Goal: Transaction & Acquisition: Purchase product/service

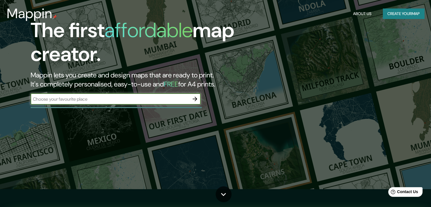
scroll to position [17, 0]
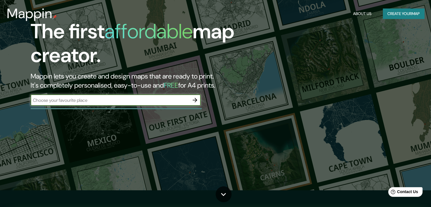
click at [67, 102] on input "text" at bounding box center [110, 100] width 159 height 7
type input "[GEOGRAPHIC_DATA], [GEOGRAPHIC_DATA]"
click at [193, 101] on icon "button" at bounding box center [195, 100] width 7 height 7
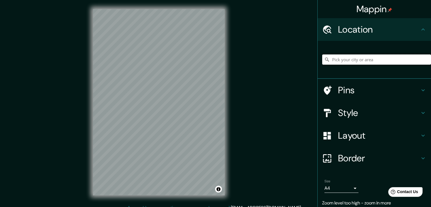
click at [358, 60] on input "Pick your city or area" at bounding box center [376, 59] width 109 height 10
type input "[GEOGRAPHIC_DATA], [GEOGRAPHIC_DATA], [GEOGRAPHIC_DATA]"
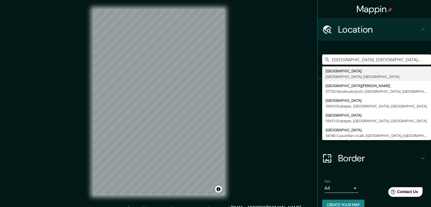
click at [346, 65] on div "[GEOGRAPHIC_DATA], [GEOGRAPHIC_DATA], [GEOGRAPHIC_DATA] [GEOGRAPHIC_DATA] [GEOG…" at bounding box center [376, 59] width 109 height 28
click at [416, 61] on input "[GEOGRAPHIC_DATA], [GEOGRAPHIC_DATA], [GEOGRAPHIC_DATA]" at bounding box center [376, 59] width 109 height 10
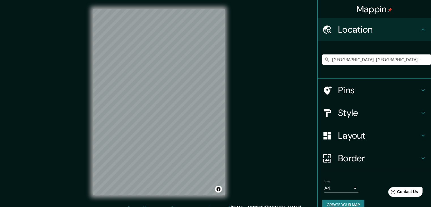
click at [350, 189] on body "Mappin Location [GEOGRAPHIC_DATA], [GEOGRAPHIC_DATA], [GEOGRAPHIC_DATA] [GEOGRA…" at bounding box center [215, 103] width 431 height 207
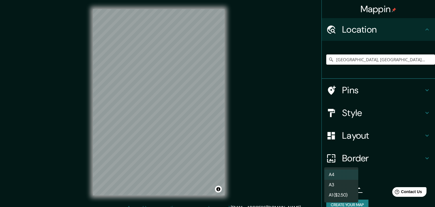
click at [339, 175] on li "A4" at bounding box center [342, 175] width 34 height 10
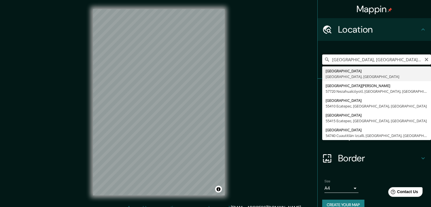
click at [388, 57] on input "[GEOGRAPHIC_DATA], [GEOGRAPHIC_DATA], [GEOGRAPHIC_DATA]" at bounding box center [376, 59] width 109 height 10
click at [424, 60] on icon "Clear" at bounding box center [426, 59] width 5 height 5
type input "[GEOGRAPHIC_DATA], [GEOGRAPHIC_DATA], [GEOGRAPHIC_DATA]"
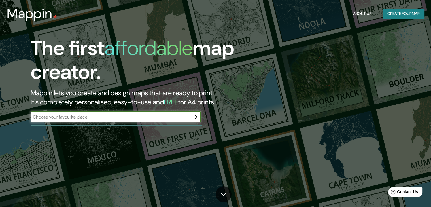
click at [78, 113] on div "​" at bounding box center [116, 116] width 170 height 11
click at [70, 114] on input "[GEOGRAPHIC_DATA], esatdo de [GEOGRAPHIC_DATA]" at bounding box center [110, 117] width 159 height 7
type input "[GEOGRAPHIC_DATA], [GEOGRAPHIC_DATA]"
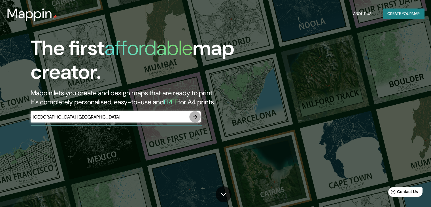
click at [195, 118] on icon "button" at bounding box center [195, 116] width 7 height 7
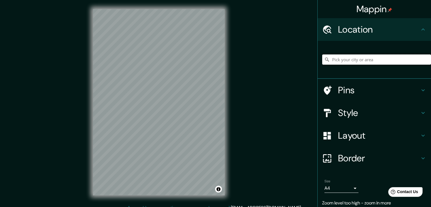
click at [370, 59] on input "Pick your city or area" at bounding box center [376, 59] width 109 height 10
type input "[GEOGRAPHIC_DATA], [GEOGRAPHIC_DATA], [GEOGRAPHIC_DATA]"
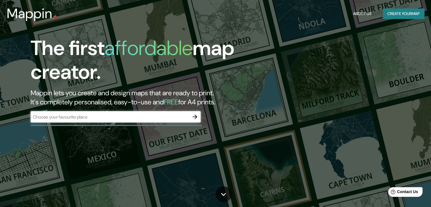
click at [82, 120] on div "​" at bounding box center [116, 116] width 170 height 11
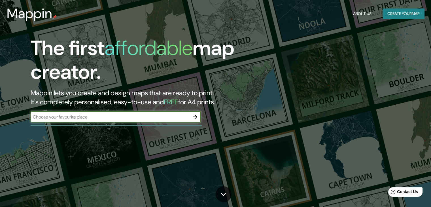
click at [195, 116] on icon "button" at bounding box center [195, 116] width 7 height 7
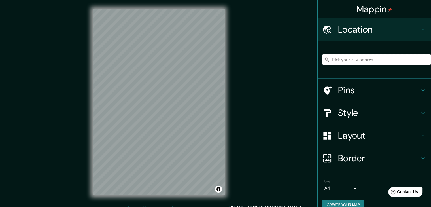
click at [331, 64] on input "Pick your city or area" at bounding box center [376, 59] width 109 height 10
type input "[GEOGRAPHIC_DATA], [GEOGRAPHIC_DATA], [GEOGRAPHIC_DATA]"
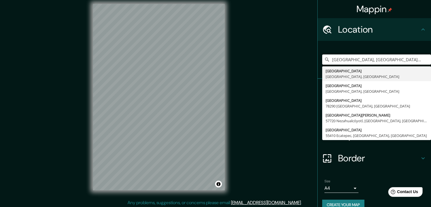
scroll to position [7, 0]
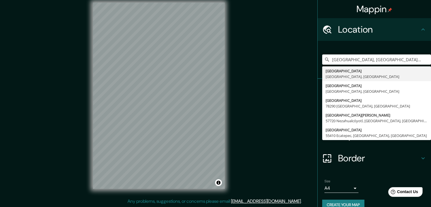
click at [290, 114] on div "Mappin Location Villa Guerrero, Estado de México, México Villa Guerrero Estado …" at bounding box center [215, 99] width 431 height 213
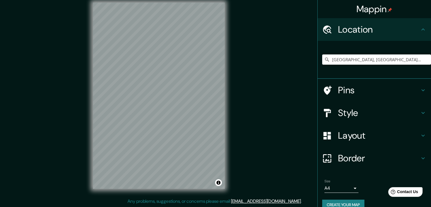
click at [342, 116] on h4 "Style" at bounding box center [379, 112] width 82 height 11
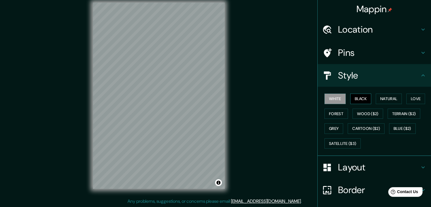
click at [363, 97] on button "Black" at bounding box center [360, 99] width 21 height 10
click at [376, 98] on button "Natural" at bounding box center [389, 99] width 26 height 10
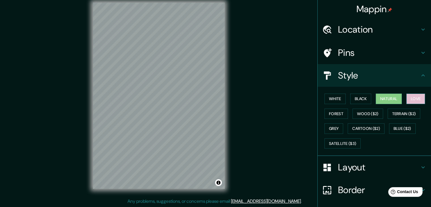
click at [413, 99] on button "Love" at bounding box center [416, 99] width 19 height 10
click at [335, 117] on button "Forest" at bounding box center [337, 114] width 24 height 10
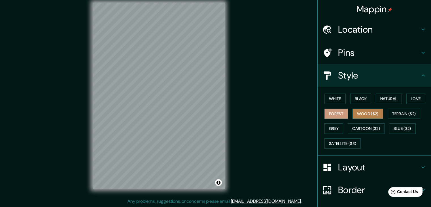
click at [353, 117] on button "Wood ($2)" at bounding box center [368, 114] width 31 height 10
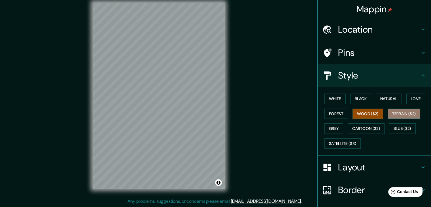
click at [388, 114] on button "Terrain ($2)" at bounding box center [404, 114] width 33 height 10
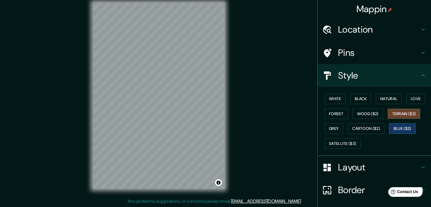
click at [390, 128] on button "Blue ($2)" at bounding box center [402, 128] width 27 height 10
click at [330, 128] on button "Grey" at bounding box center [334, 128] width 19 height 10
click at [401, 125] on button "Blue ($2)" at bounding box center [402, 128] width 27 height 10
click at [370, 129] on button "Cartoon ($2)" at bounding box center [366, 128] width 37 height 10
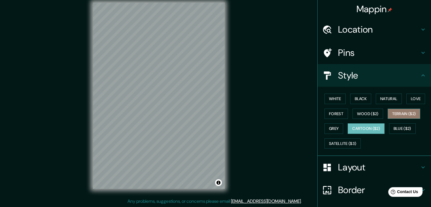
click at [394, 115] on button "Terrain ($2)" at bounding box center [404, 114] width 33 height 10
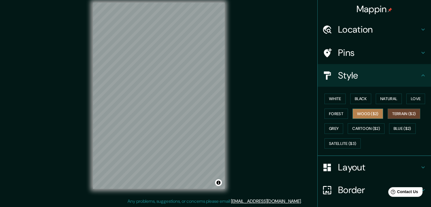
click at [371, 115] on button "Wood ($2)" at bounding box center [368, 114] width 31 height 10
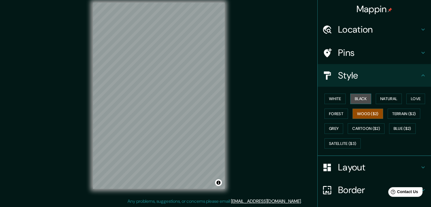
click at [360, 101] on button "Black" at bounding box center [360, 99] width 21 height 10
click at [360, 112] on button "Wood ($2)" at bounding box center [368, 114] width 31 height 10
click at [339, 114] on button "Forest" at bounding box center [337, 114] width 24 height 10
click at [354, 113] on button "Wood ($2)" at bounding box center [368, 114] width 31 height 10
click at [337, 111] on button "Forest" at bounding box center [337, 114] width 24 height 10
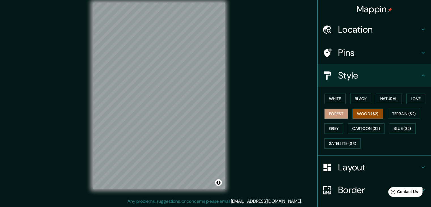
click at [356, 113] on button "Wood ($2)" at bounding box center [368, 114] width 31 height 10
click at [329, 109] on button "Forest" at bounding box center [337, 114] width 24 height 10
click at [329, 101] on button "White" at bounding box center [335, 99] width 21 height 10
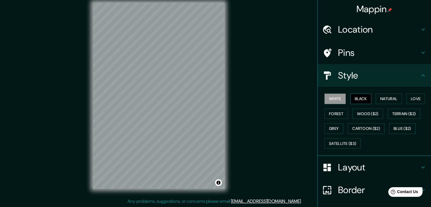
click at [352, 102] on button "Black" at bounding box center [360, 99] width 21 height 10
click at [380, 100] on button "Natural" at bounding box center [389, 99] width 26 height 10
click at [396, 103] on button "Natural" at bounding box center [389, 99] width 26 height 10
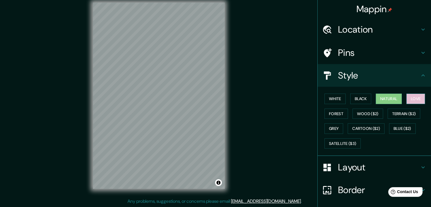
click at [409, 102] on button "Love" at bounding box center [416, 99] width 19 height 10
click at [341, 112] on button "Forest" at bounding box center [337, 114] width 24 height 10
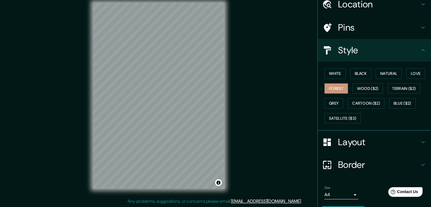
scroll to position [41, 0]
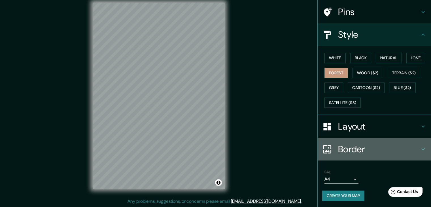
click at [352, 149] on h4 "Border" at bounding box center [379, 148] width 82 height 11
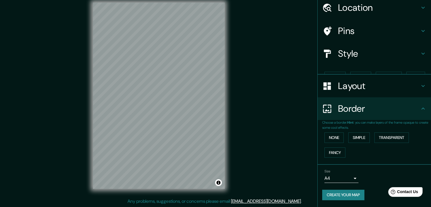
scroll to position [12, 0]
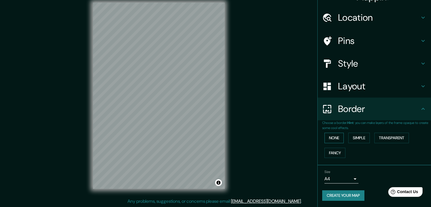
click at [337, 139] on button "None" at bounding box center [334, 138] width 19 height 10
click at [349, 137] on button "Simple" at bounding box center [359, 138] width 22 height 10
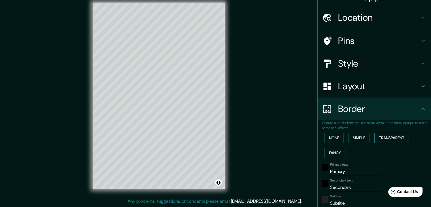
click at [385, 137] on button "Transparent" at bounding box center [392, 138] width 35 height 10
click at [329, 153] on button "Fancy" at bounding box center [335, 153] width 21 height 10
click at [331, 141] on button "None" at bounding box center [334, 138] width 19 height 10
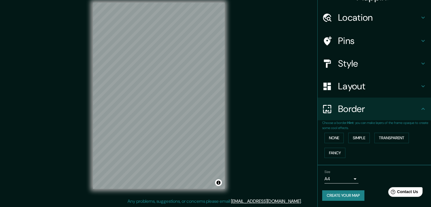
click at [349, 86] on h4 "Layout" at bounding box center [379, 86] width 82 height 11
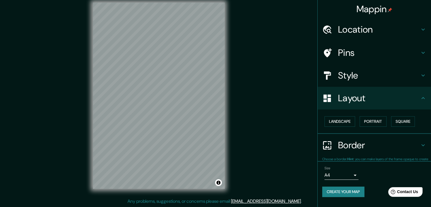
scroll to position [0, 0]
click at [373, 121] on button "Portrait" at bounding box center [373, 121] width 27 height 10
click at [353, 119] on button "Landscape" at bounding box center [340, 121] width 31 height 10
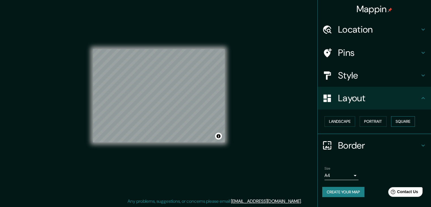
click at [400, 119] on button "Square" at bounding box center [403, 121] width 24 height 10
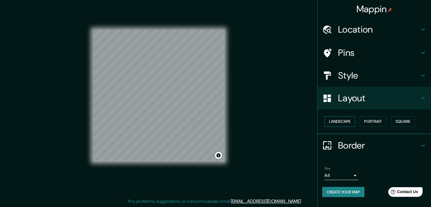
click at [355, 120] on button "Landscape" at bounding box center [340, 121] width 31 height 10
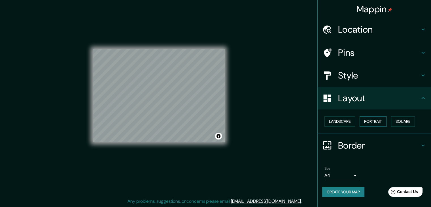
click at [365, 122] on button "Portrait" at bounding box center [373, 121] width 27 height 10
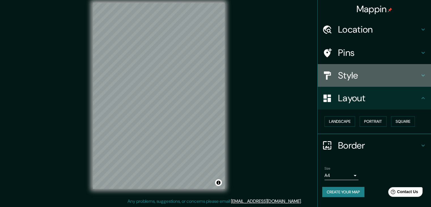
click at [359, 79] on h4 "Style" at bounding box center [379, 75] width 82 height 11
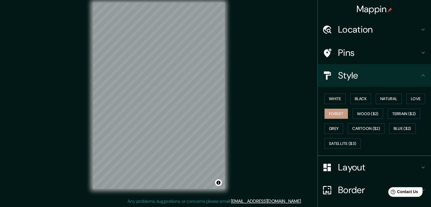
click at [342, 57] on h4 "Pins" at bounding box center [379, 52] width 82 height 11
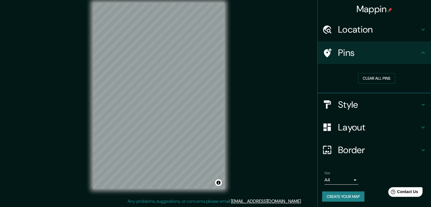
click at [346, 35] on div "Location" at bounding box center [374, 29] width 113 height 23
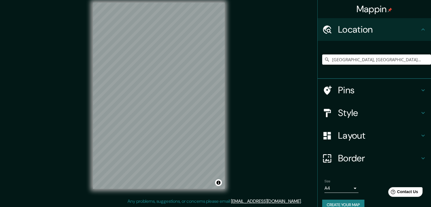
click at [346, 33] on h4 "Location" at bounding box center [379, 29] width 82 height 11
click at [357, 112] on h4 "Style" at bounding box center [379, 112] width 82 height 11
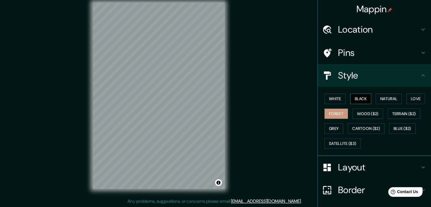
click at [352, 98] on button "Black" at bounding box center [360, 99] width 21 height 10
click at [339, 96] on button "White" at bounding box center [335, 99] width 21 height 10
click at [367, 101] on button "Black" at bounding box center [360, 99] width 21 height 10
click at [387, 100] on button "Natural" at bounding box center [389, 99] width 26 height 10
click at [401, 100] on div "White Black Natural Love Forest Wood ($2) Terrain ($2) Grey Cartoon ($2) Blue (…" at bounding box center [376, 121] width 109 height 60
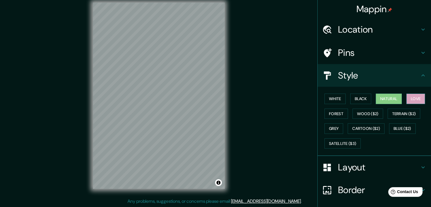
click at [407, 99] on button "Love" at bounding box center [416, 99] width 19 height 10
click at [360, 111] on button "Wood ($2)" at bounding box center [368, 114] width 31 height 10
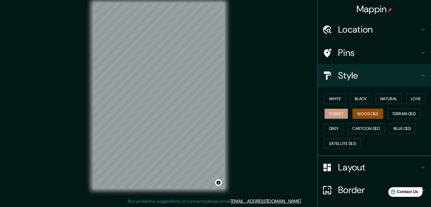
click at [337, 113] on button "Forest" at bounding box center [337, 114] width 24 height 10
click at [400, 115] on button "Terrain ($2)" at bounding box center [404, 114] width 33 height 10
click at [339, 109] on button "Forest" at bounding box center [337, 114] width 24 height 10
click at [386, 101] on button "Natural" at bounding box center [389, 99] width 26 height 10
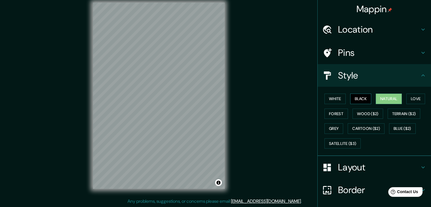
click at [362, 98] on button "Black" at bounding box center [360, 99] width 21 height 10
click at [340, 95] on button "White" at bounding box center [335, 99] width 21 height 10
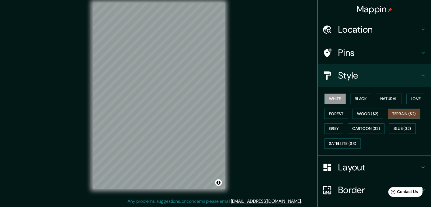
click at [396, 110] on button "Terrain ($2)" at bounding box center [404, 114] width 33 height 10
click at [371, 113] on button "Wood ($2)" at bounding box center [368, 114] width 31 height 10
click at [404, 111] on button "Terrain ($2)" at bounding box center [404, 114] width 33 height 10
click at [387, 103] on button "Natural" at bounding box center [389, 99] width 26 height 10
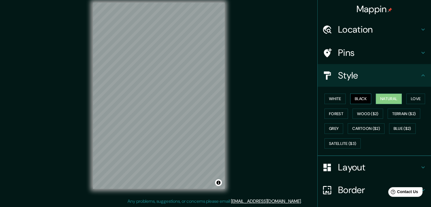
click at [365, 99] on button "Black" at bounding box center [360, 99] width 21 height 10
click at [328, 101] on button "White" at bounding box center [335, 99] width 21 height 10
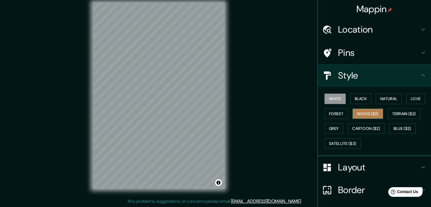
click at [359, 114] on button "Wood ($2)" at bounding box center [368, 114] width 31 height 10
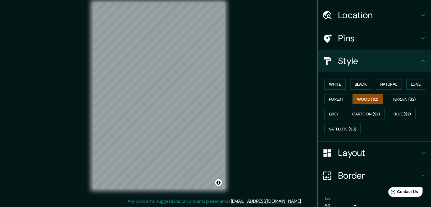
scroll to position [41, 0]
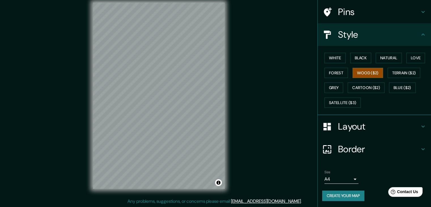
click at [342, 194] on button "Create your map" at bounding box center [343, 196] width 42 height 10
click at [338, 195] on button "Create your map" at bounding box center [343, 196] width 42 height 10
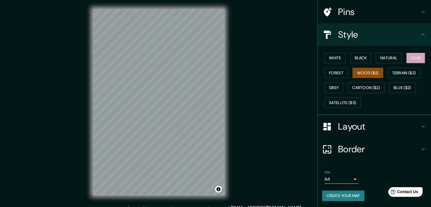
click at [413, 59] on button "Love" at bounding box center [416, 58] width 19 height 10
drag, startPoint x: 6, startPoint y: 123, endPoint x: 266, endPoint y: 69, distance: 265.0
click at [266, 69] on div "Mappin Location Villa Guerrero, Estado de México, México Villa Guerrero Estado …" at bounding box center [215, 106] width 431 height 213
